Goal: Information Seeking & Learning: Learn about a topic

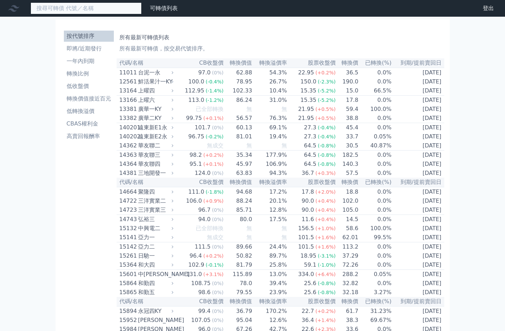
click at [80, 9] on input at bounding box center [86, 8] width 111 height 12
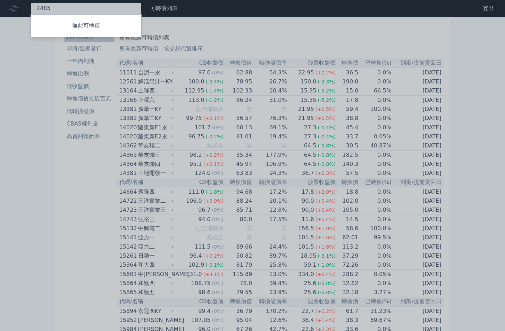
type input "2485"
drag, startPoint x: 64, startPoint y: 199, endPoint x: 67, endPoint y: 160, distance: 38.7
click at [64, 199] on div at bounding box center [252, 165] width 505 height 331
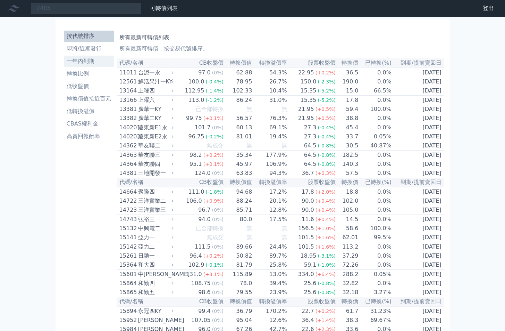
click at [91, 58] on li "一年內到期" at bounding box center [89, 61] width 50 height 8
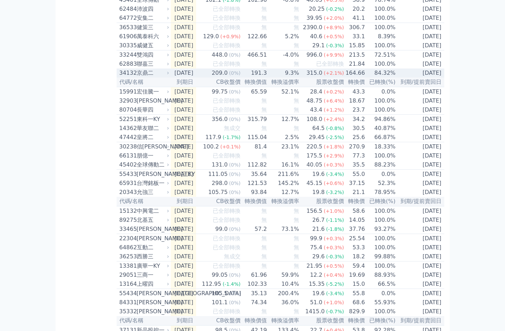
scroll to position [243, 0]
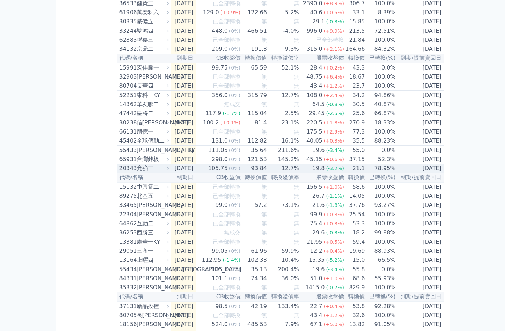
click at [142, 172] on div "允強三" at bounding box center [152, 168] width 31 height 8
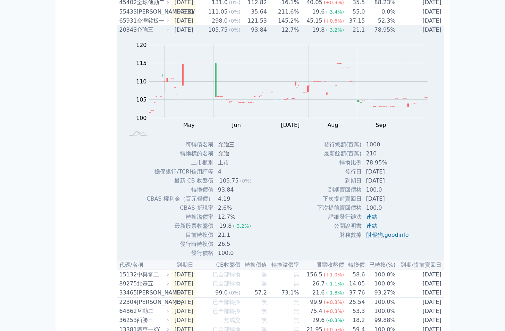
scroll to position [382, 0]
click at [137, 33] on div "允強三" at bounding box center [152, 29] width 31 height 8
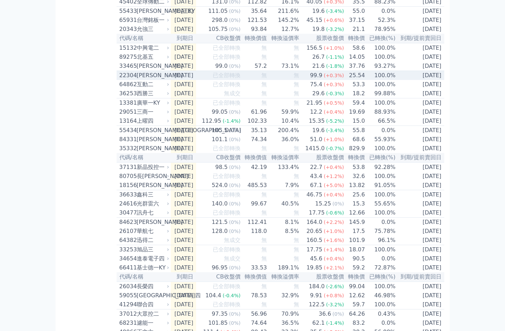
click at [140, 80] on div "[PERSON_NAME]" at bounding box center [152, 75] width 31 height 8
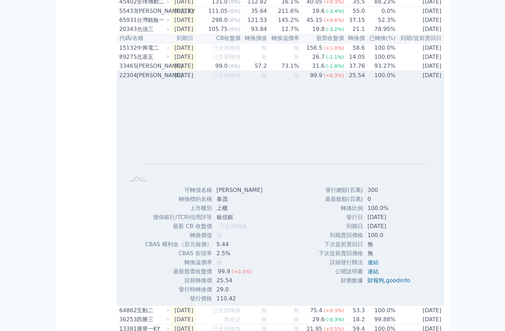
click at [140, 80] on div "[PERSON_NAME]" at bounding box center [152, 75] width 31 height 8
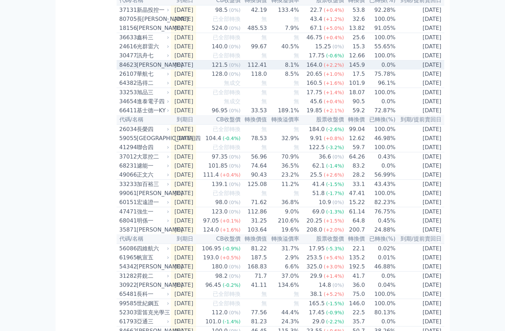
scroll to position [556, 0]
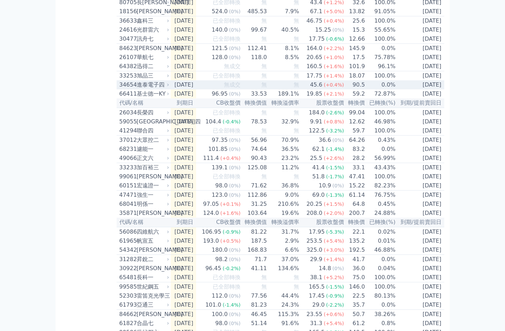
click at [155, 89] on div "進泰電子四" at bounding box center [152, 85] width 31 height 8
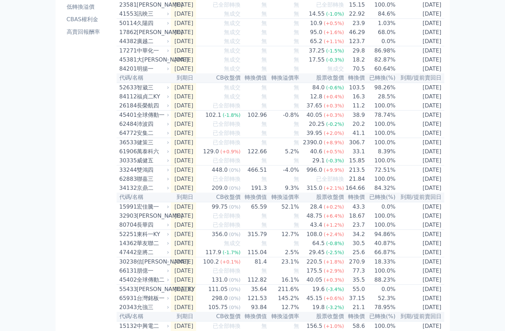
scroll to position [0, 0]
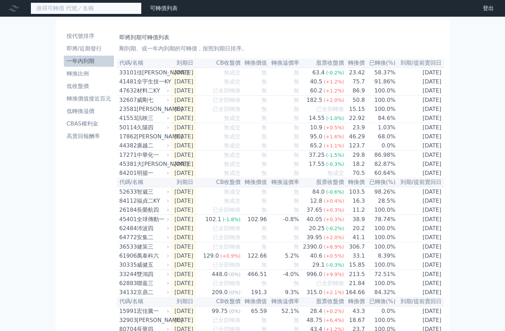
click at [84, 6] on input at bounding box center [86, 8] width 111 height 12
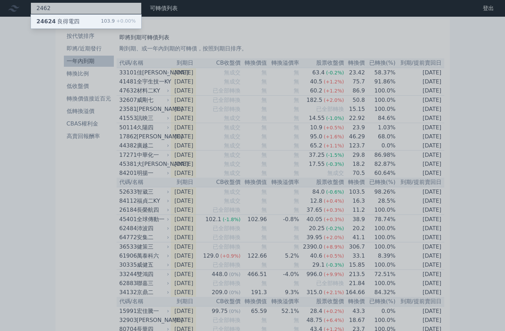
type input "2462"
click at [83, 17] on div "24624 良得電四 103.9 +0.00%" at bounding box center [86, 22] width 110 height 14
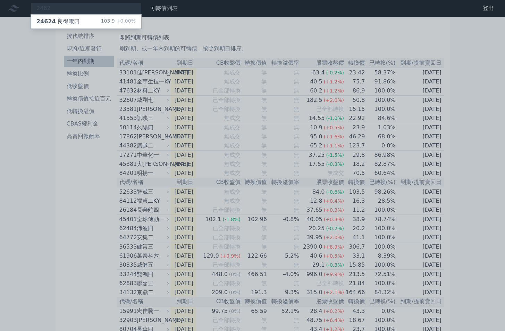
click at [68, 190] on div at bounding box center [252, 165] width 505 height 331
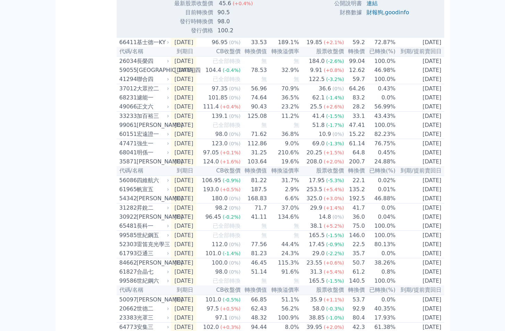
scroll to position [833, 0]
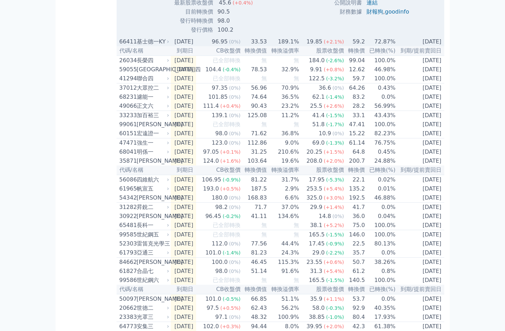
click at [154, 46] on div "基士德一KY" at bounding box center [152, 42] width 31 height 8
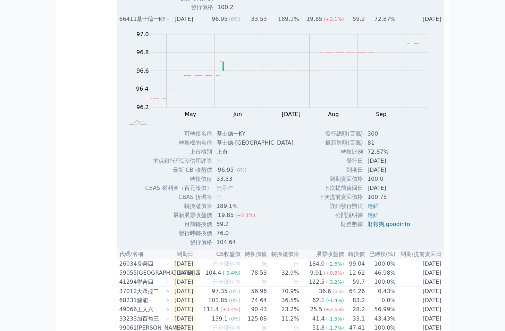
scroll to position [868, 0]
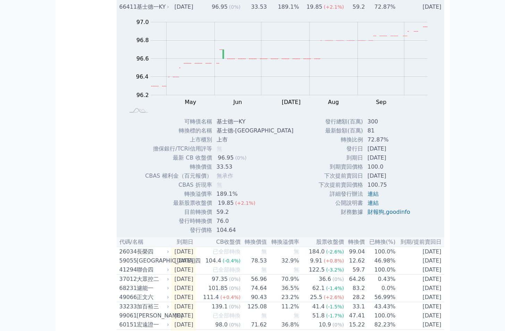
click at [153, 11] on div "基士德一KY" at bounding box center [152, 7] width 31 height 8
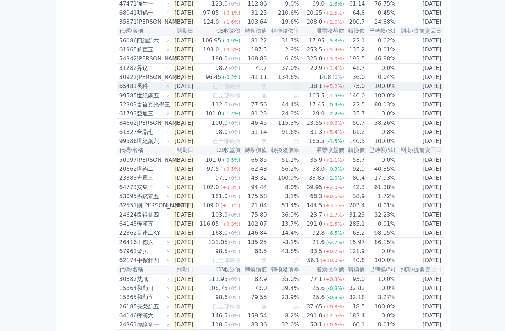
scroll to position [1007, 0]
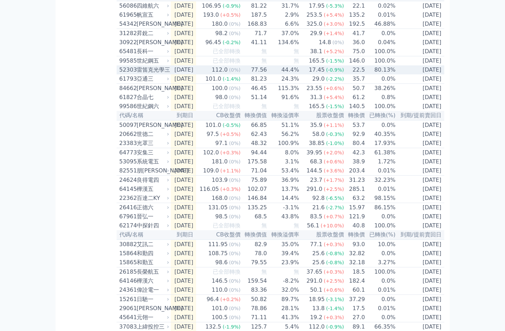
click at [152, 74] on div "雷笛克光學三" at bounding box center [152, 70] width 31 height 8
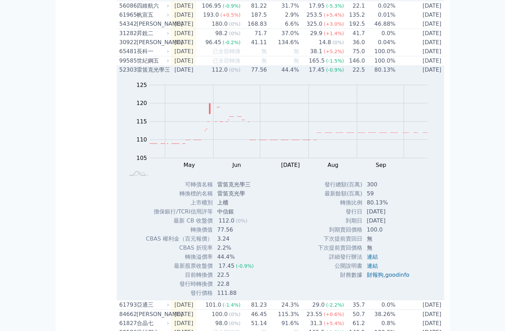
click at [152, 74] on div "雷笛克光學三" at bounding box center [152, 70] width 31 height 8
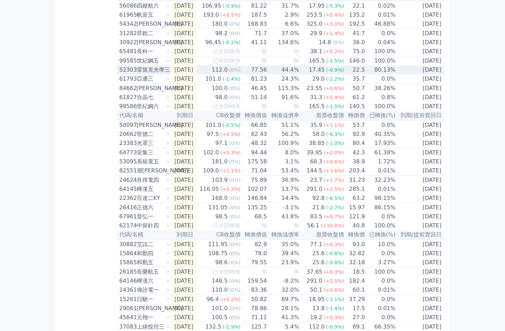
click at [152, 74] on div "雷笛克光學三" at bounding box center [152, 70] width 31 height 8
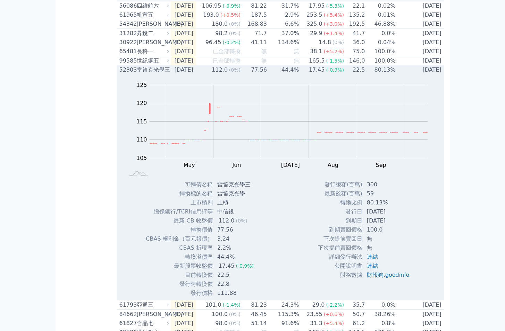
click at [151, 74] on div "雷笛克光學三" at bounding box center [152, 70] width 31 height 8
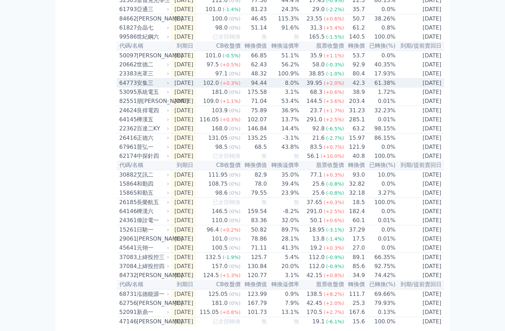
scroll to position [1111, 0]
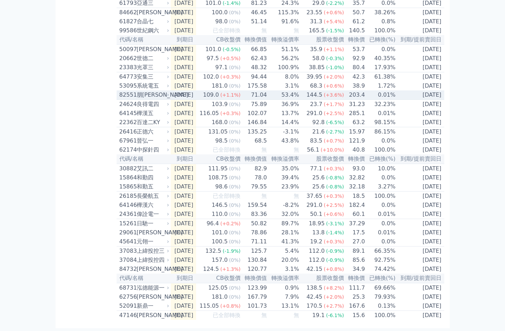
click at [147, 99] on div "朋[PERSON_NAME]" at bounding box center [152, 95] width 31 height 8
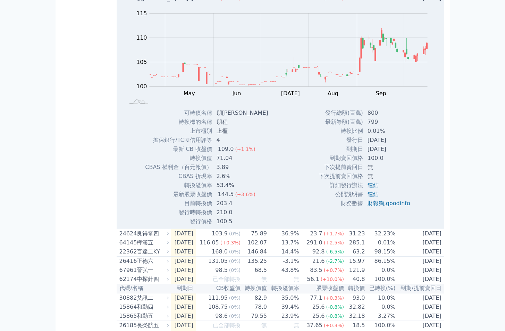
scroll to position [1181, 0]
